Goal: Use online tool/utility

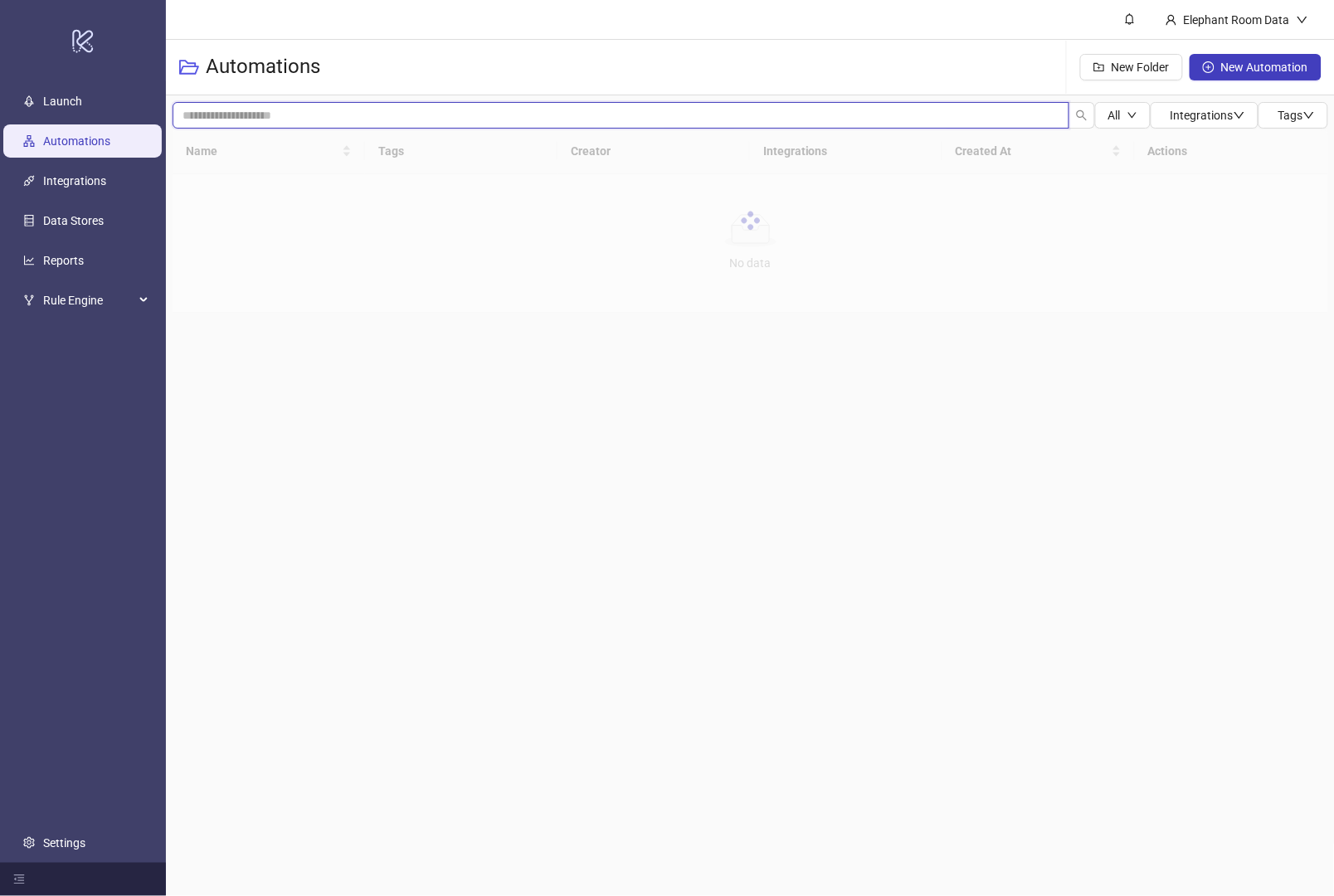
click at [209, 113] on input "search" at bounding box center [621, 115] width 897 height 26
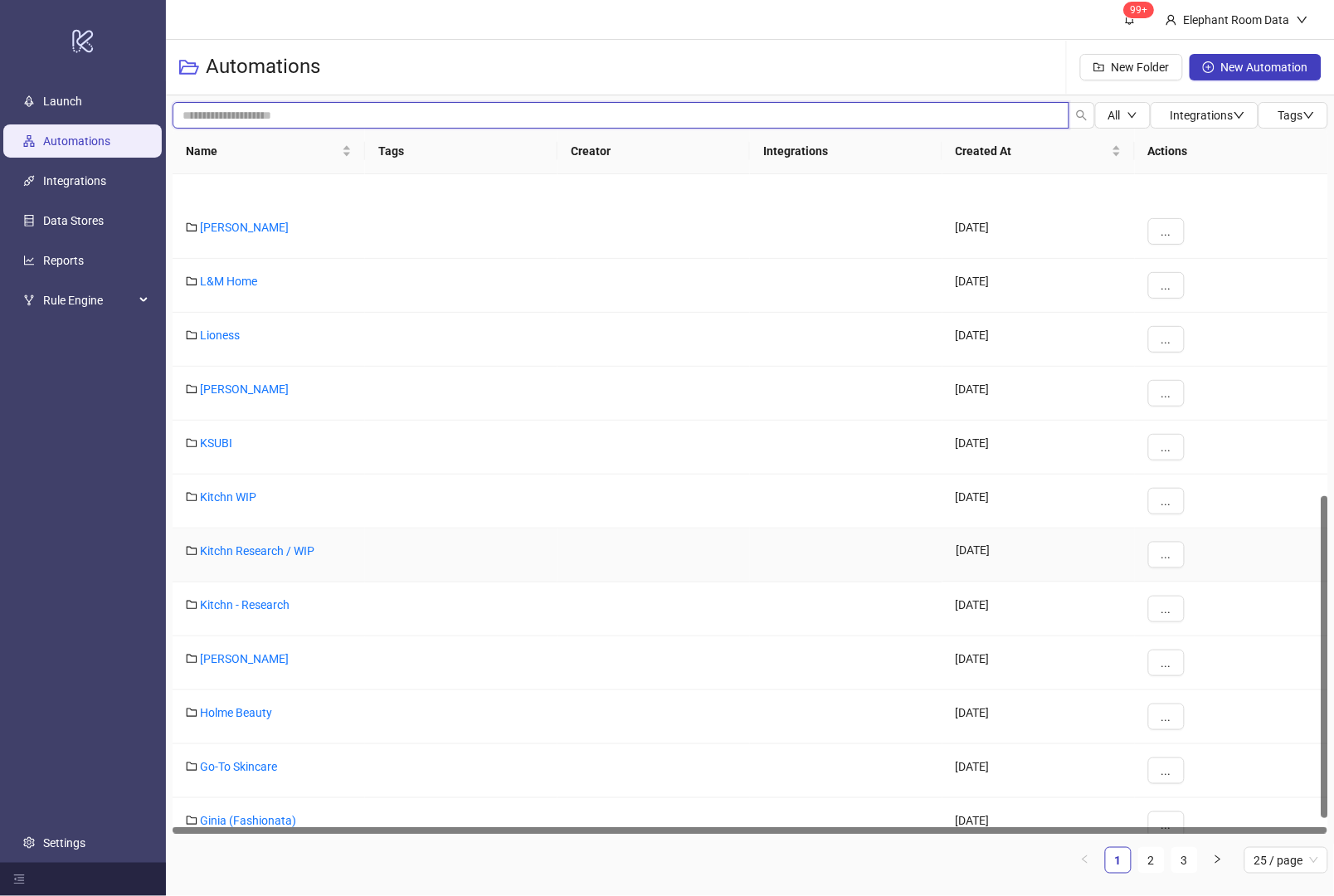
scroll to position [689, 0]
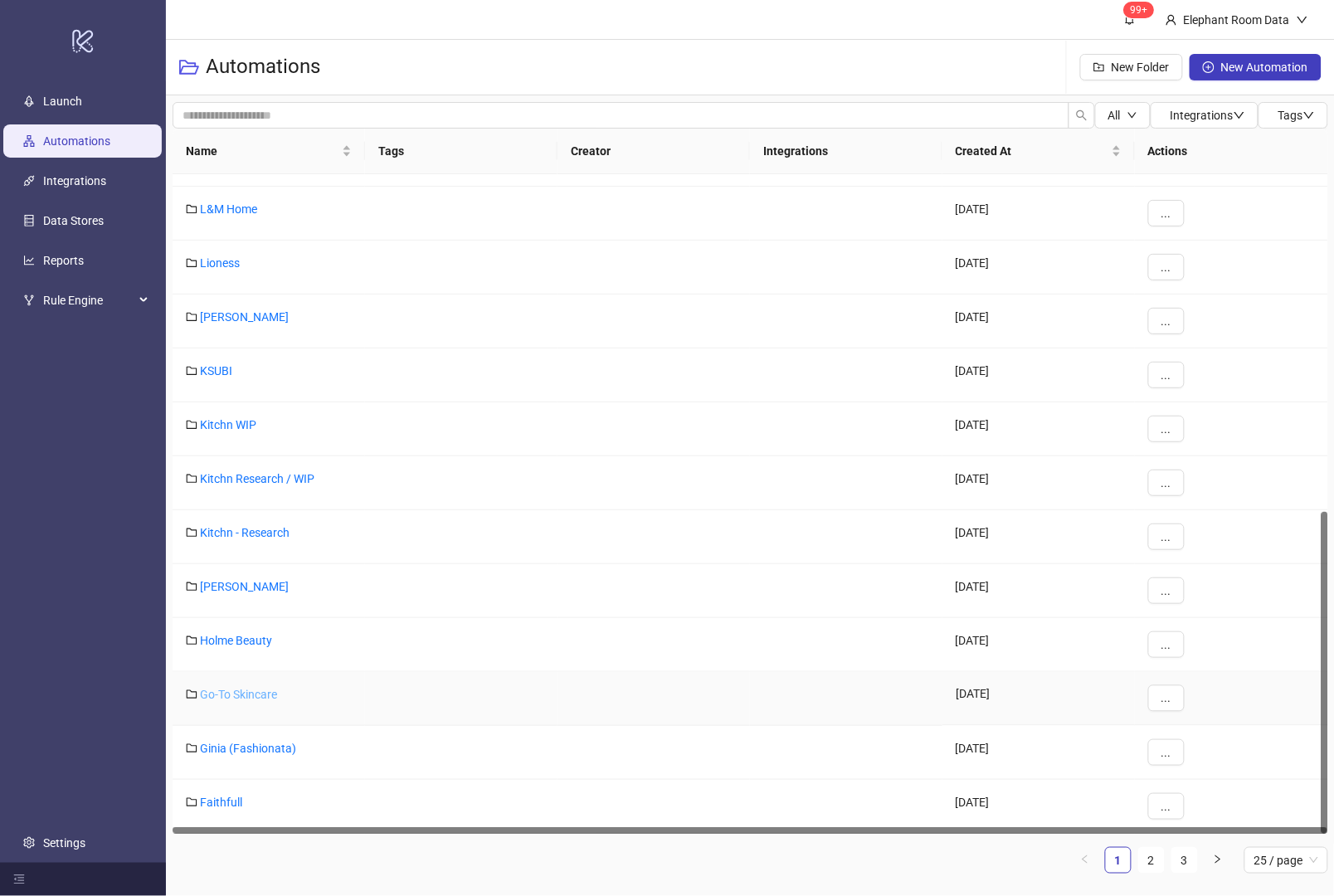
click at [243, 696] on link "Go-To Skincare" at bounding box center [239, 695] width 78 height 14
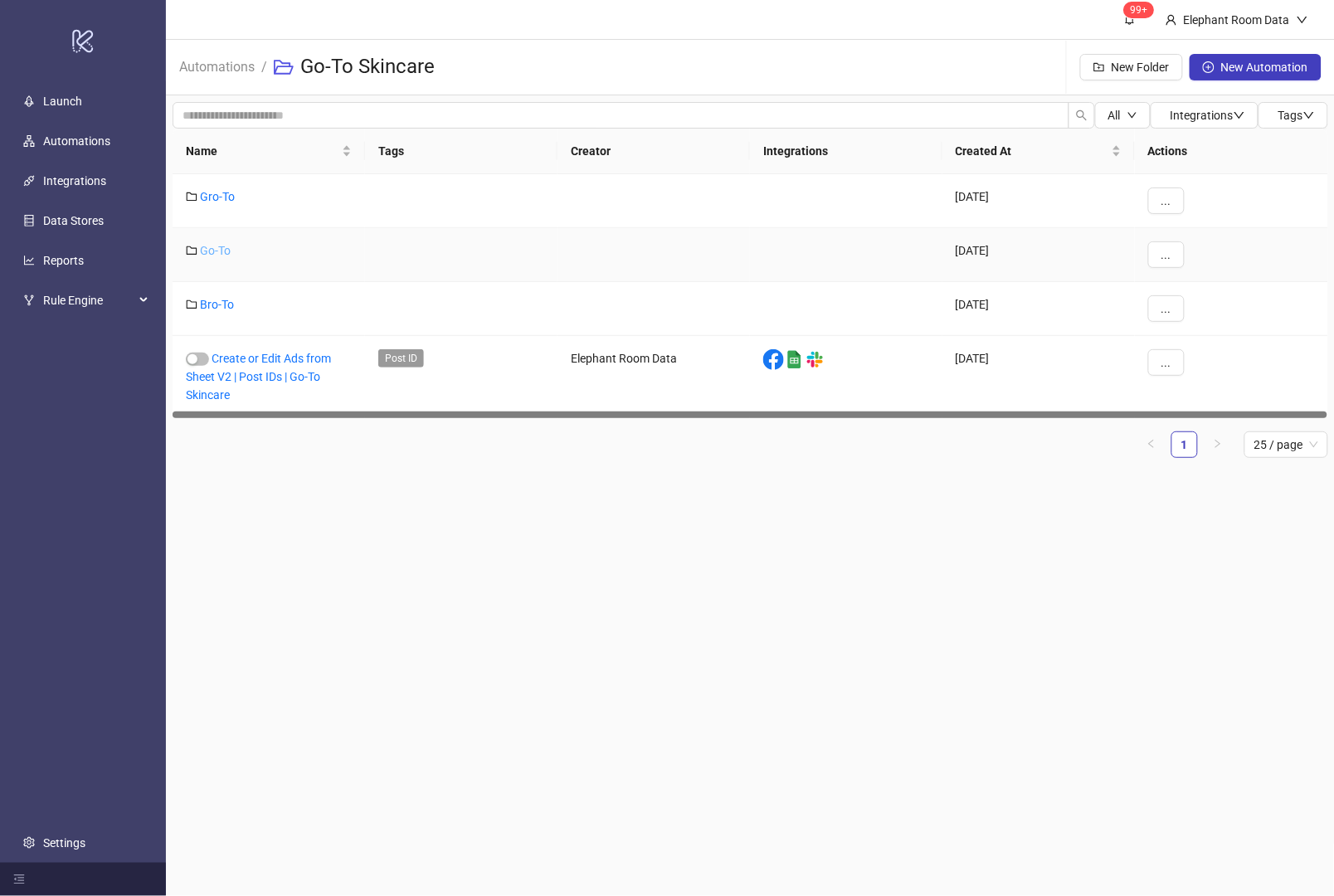
click at [209, 247] on link "Go-To" at bounding box center [216, 251] width 31 height 14
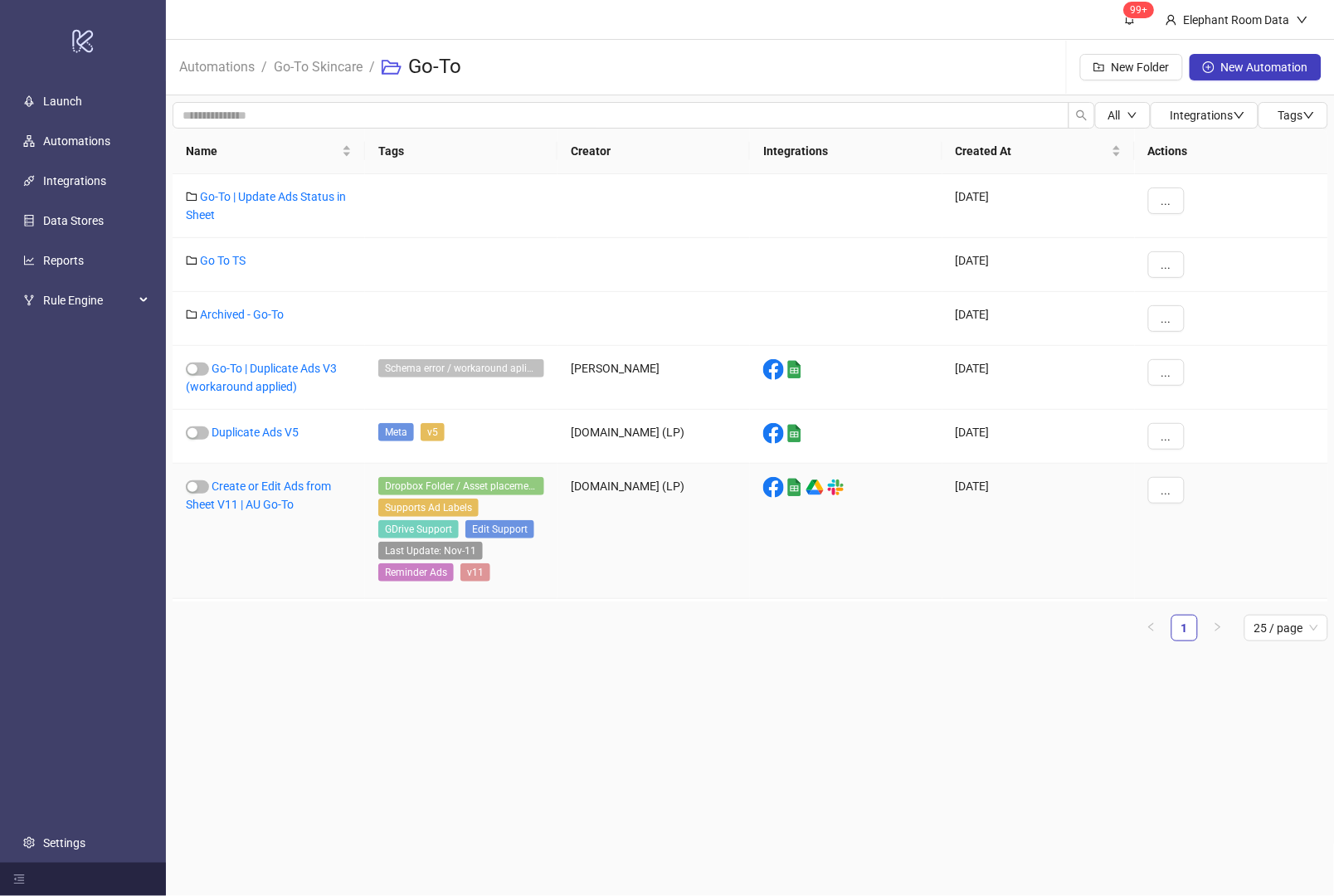
click at [194, 496] on div "Create or Edit Ads from Sheet V11 | AU Go-To" at bounding box center [269, 531] width 193 height 136
click at [193, 490] on div "button" at bounding box center [193, 488] width 10 height 10
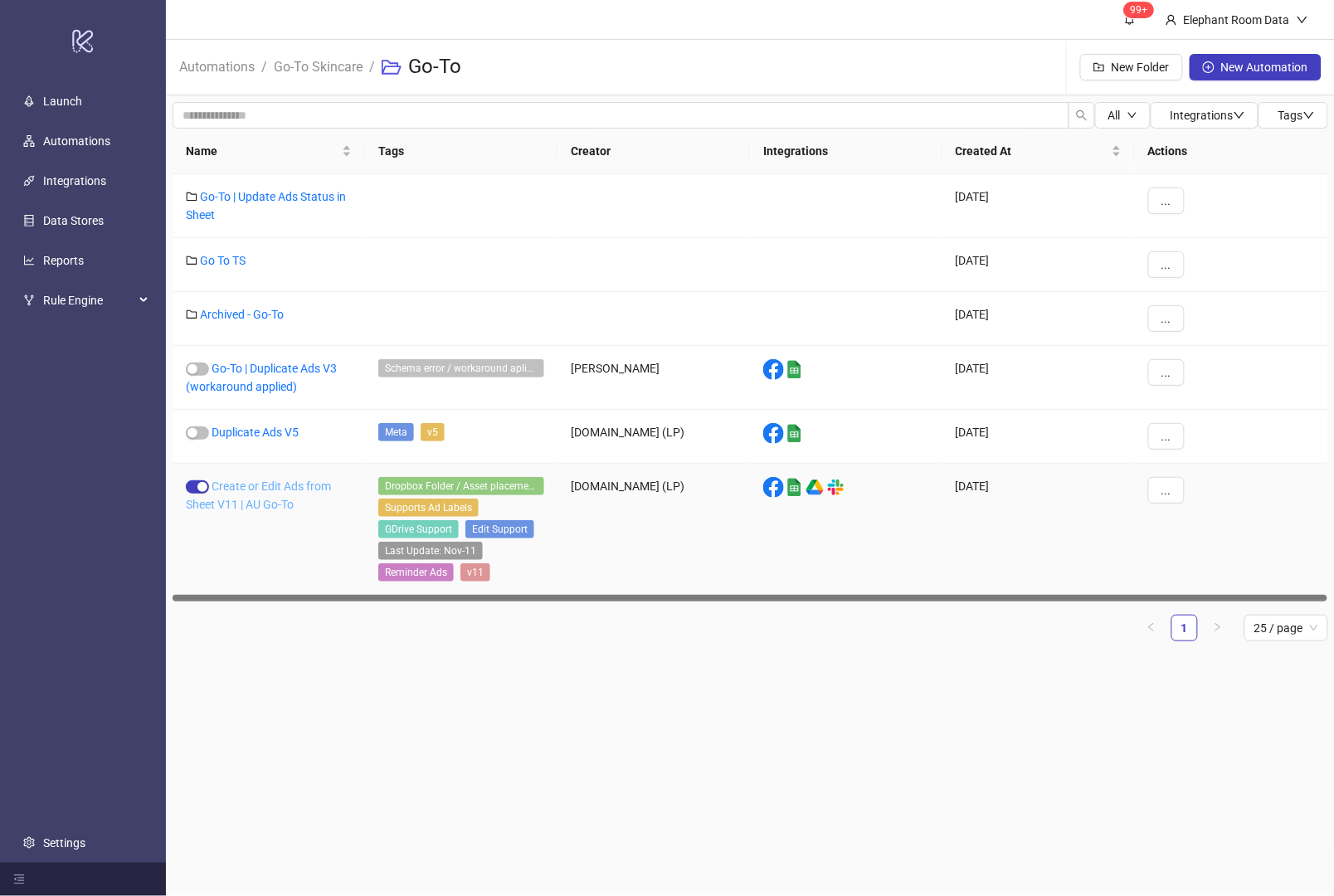
click at [261, 512] on link "Create or Edit Ads from Sheet V11 | AU Go-To" at bounding box center [258, 495] width 145 height 32
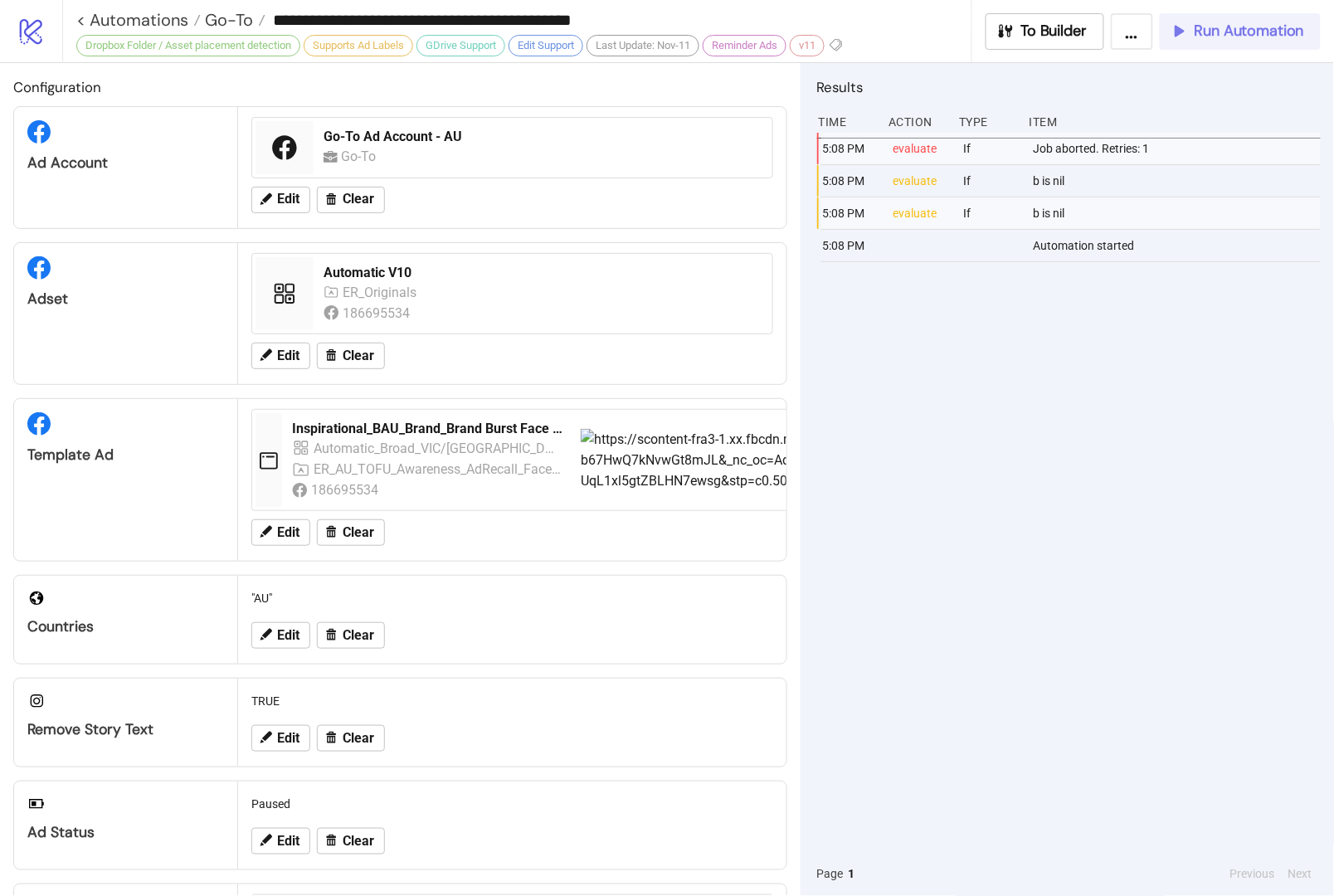
click at [1203, 38] on span "Run Automation" at bounding box center [1250, 31] width 110 height 19
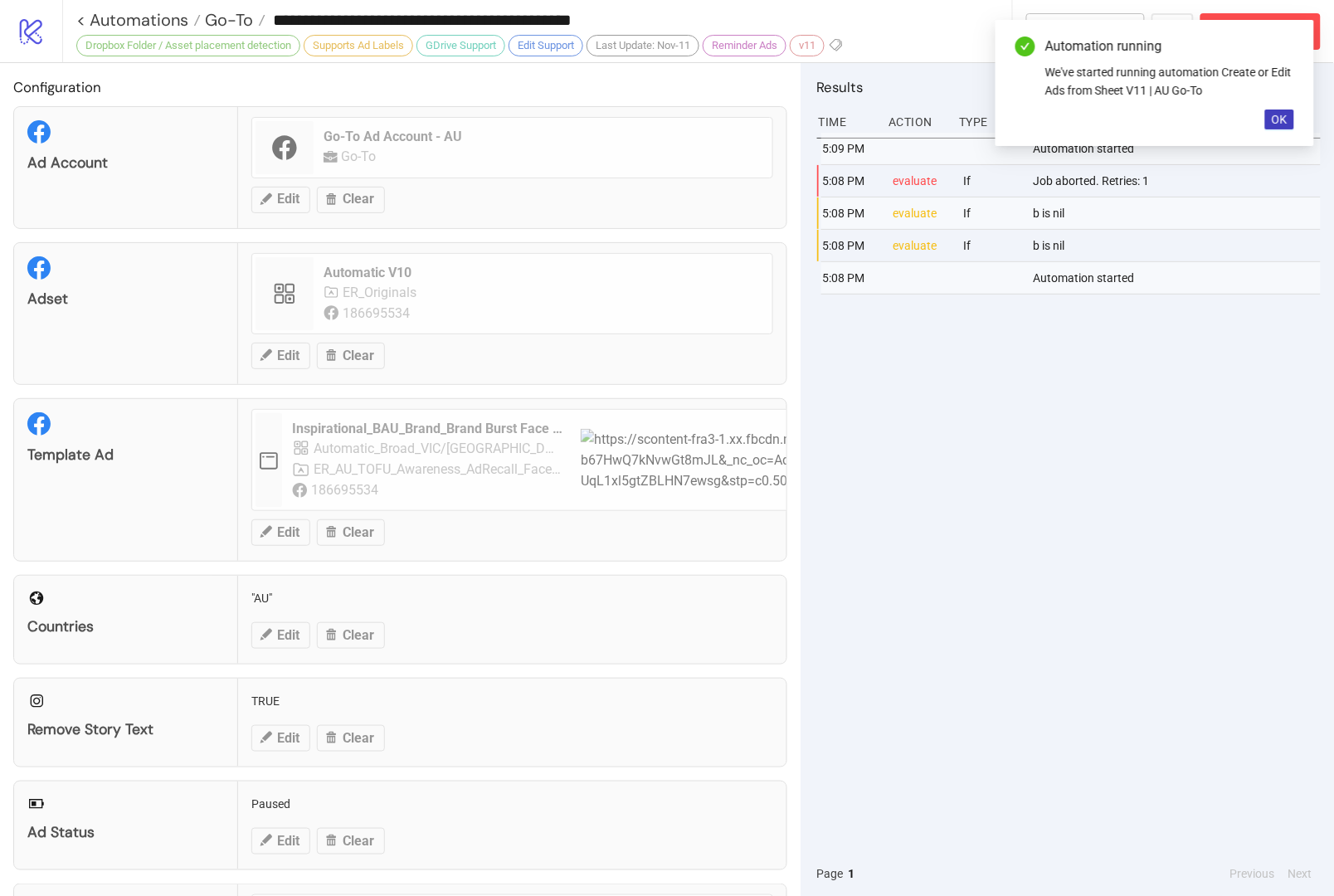
click at [1262, 115] on div "Automation running We've started running automation Create or Edit Ads from She…" at bounding box center [1155, 83] width 319 height 126
drag, startPoint x: 1284, startPoint y: 108, endPoint x: 1319, endPoint y: 139, distance: 46.8
click at [1284, 110] on button "OK" at bounding box center [1280, 119] width 29 height 20
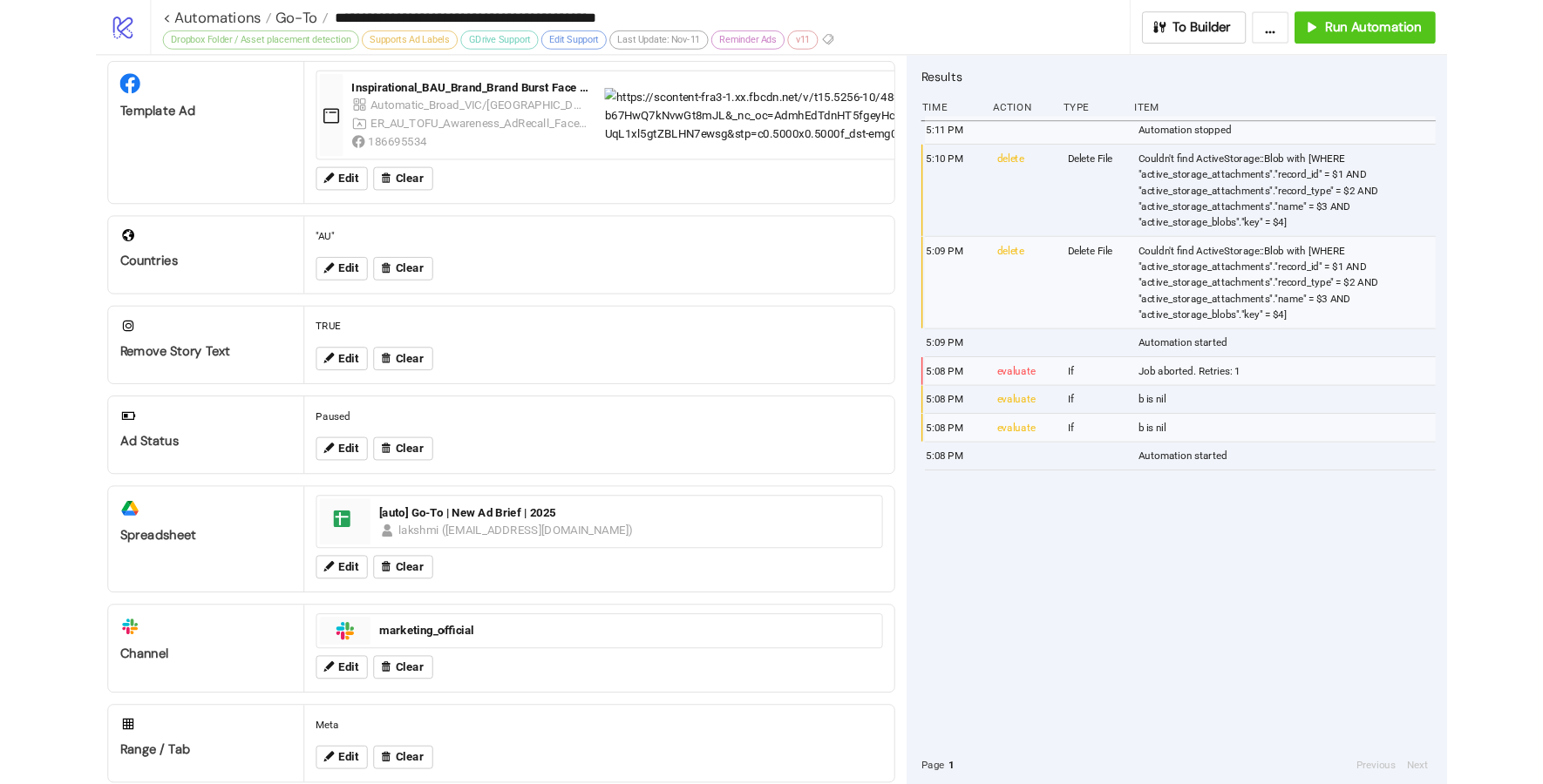
scroll to position [345, 0]
